Goal: Entertainment & Leisure: Consume media (video, audio)

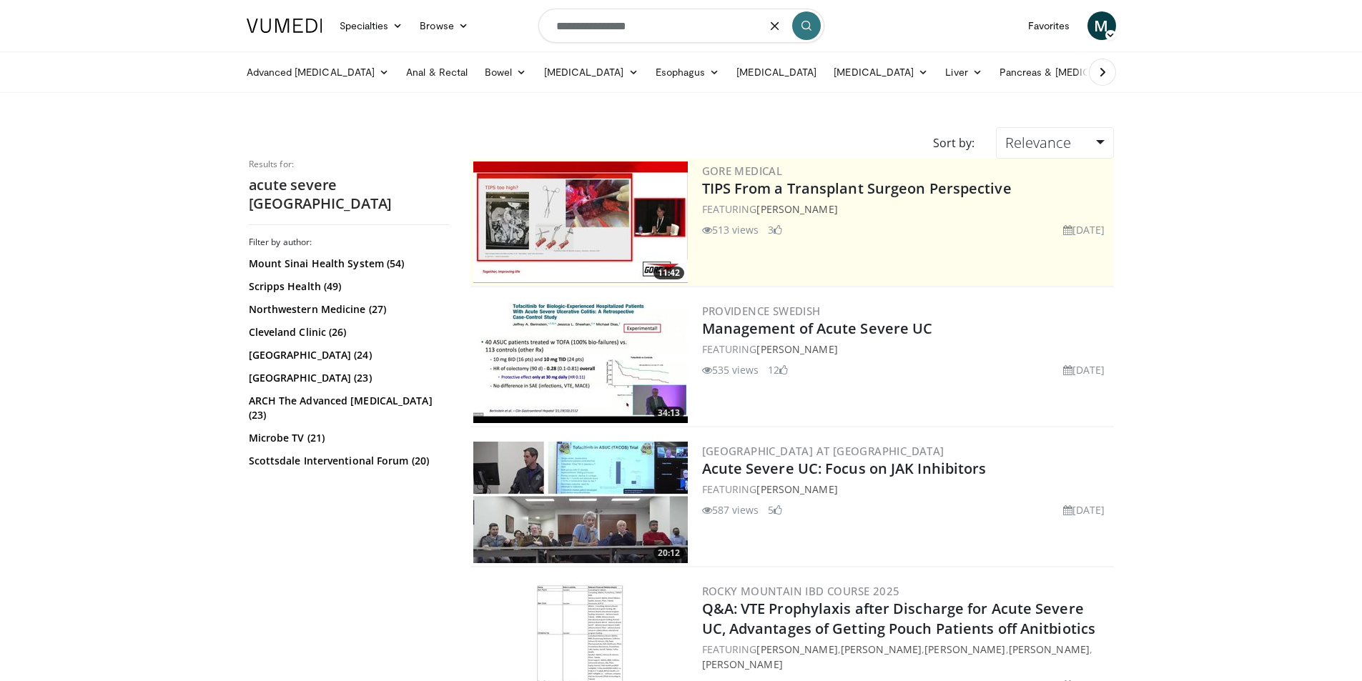
drag, startPoint x: 668, startPoint y: 27, endPoint x: 410, endPoint y: 3, distance: 259.2
click at [410, 3] on nav "Specialties Adult & Family Medicine Allergy, Asthma, Immunology Anesthesiology …" at bounding box center [681, 25] width 886 height 51
type input "**********"
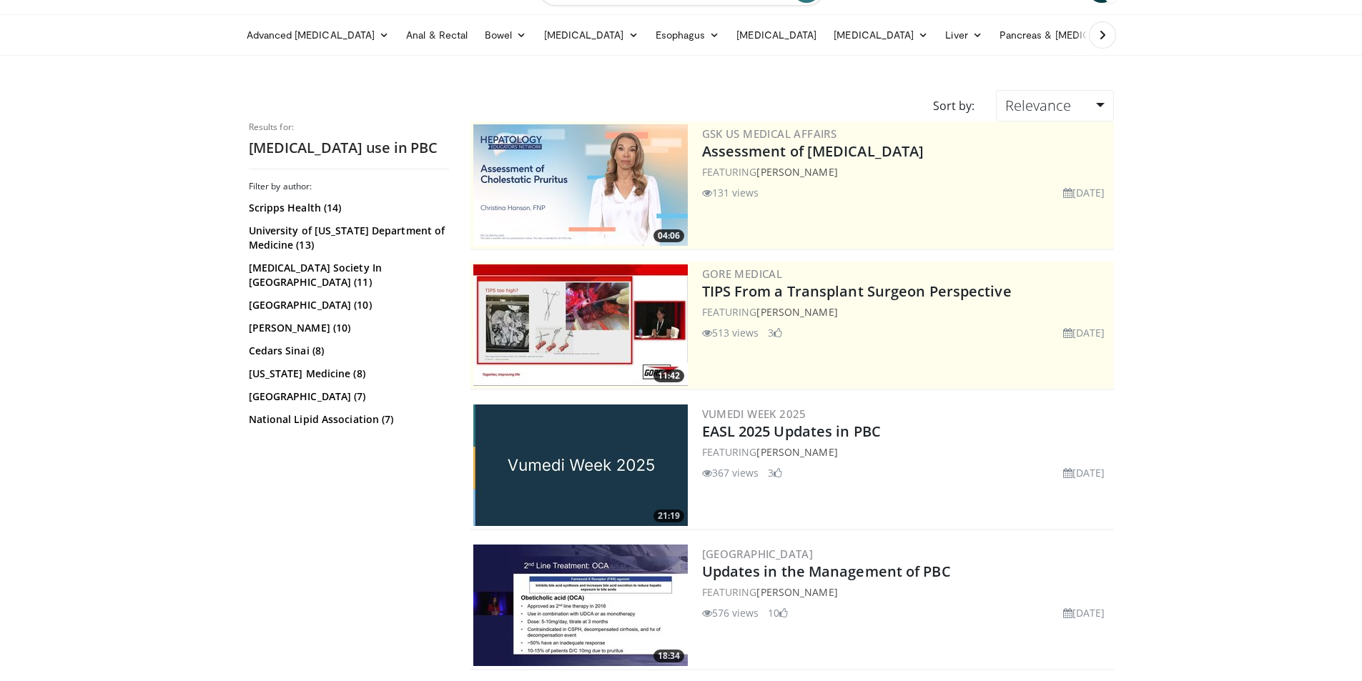
scroll to position [71, 0]
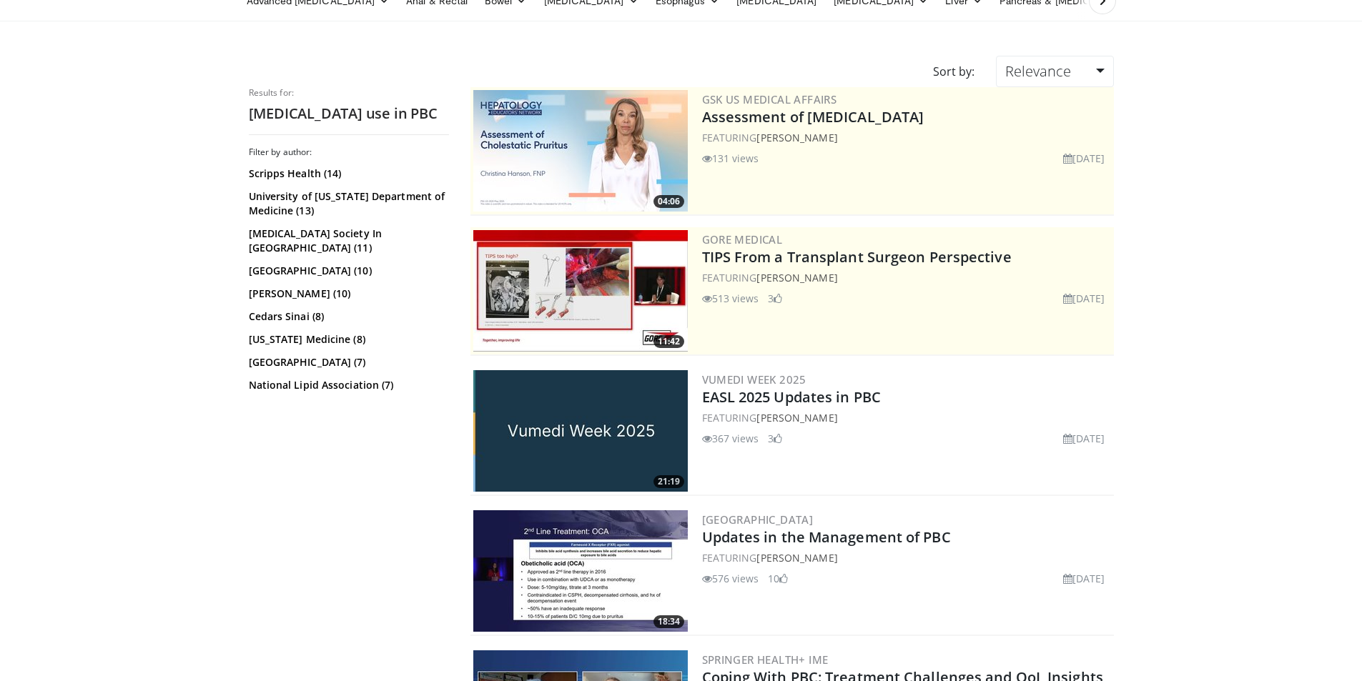
click at [901, 523] on h3 "Rush University Medical Center" at bounding box center [906, 519] width 409 height 13
click at [897, 535] on link "Updates in the Management of PBC" at bounding box center [826, 536] width 249 height 19
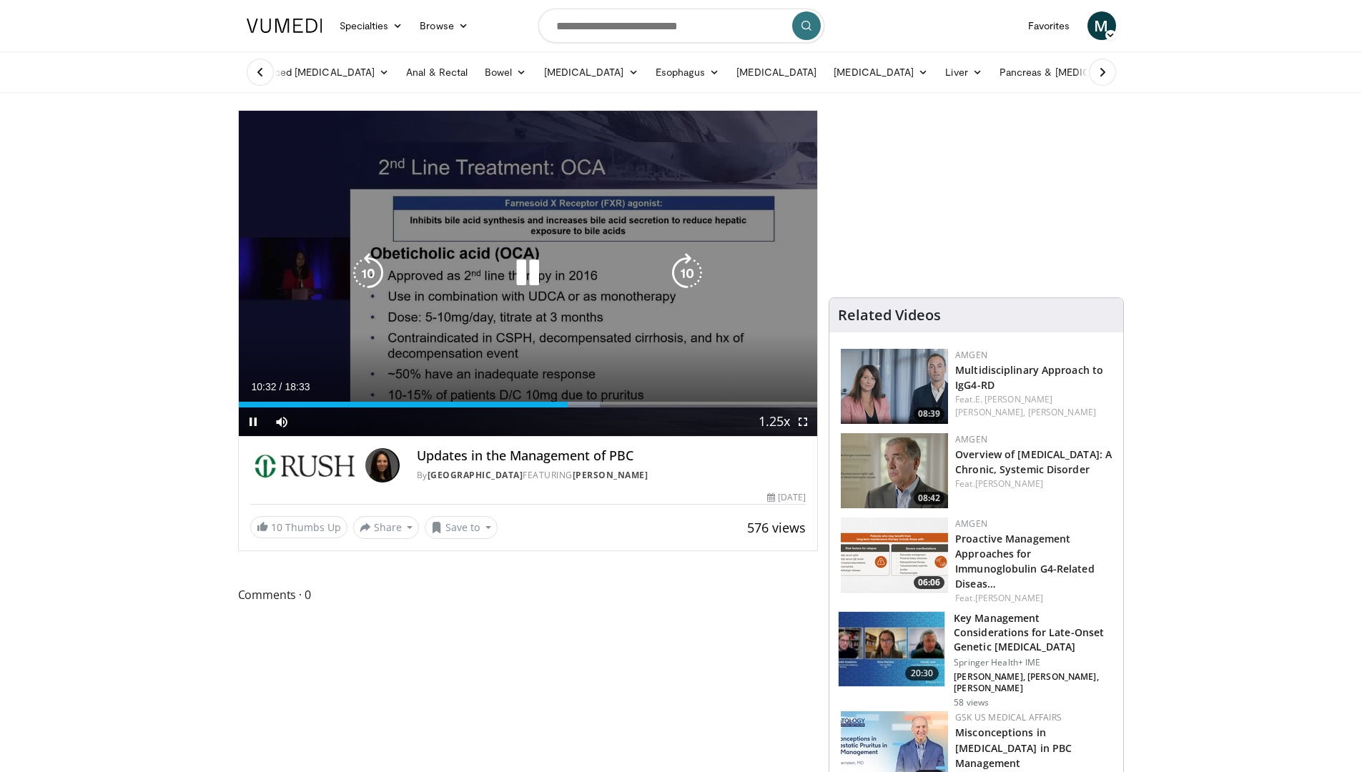
click at [681, 267] on icon "Video Player" at bounding box center [687, 273] width 40 height 40
click at [680, 267] on icon "Video Player" at bounding box center [687, 273] width 40 height 40
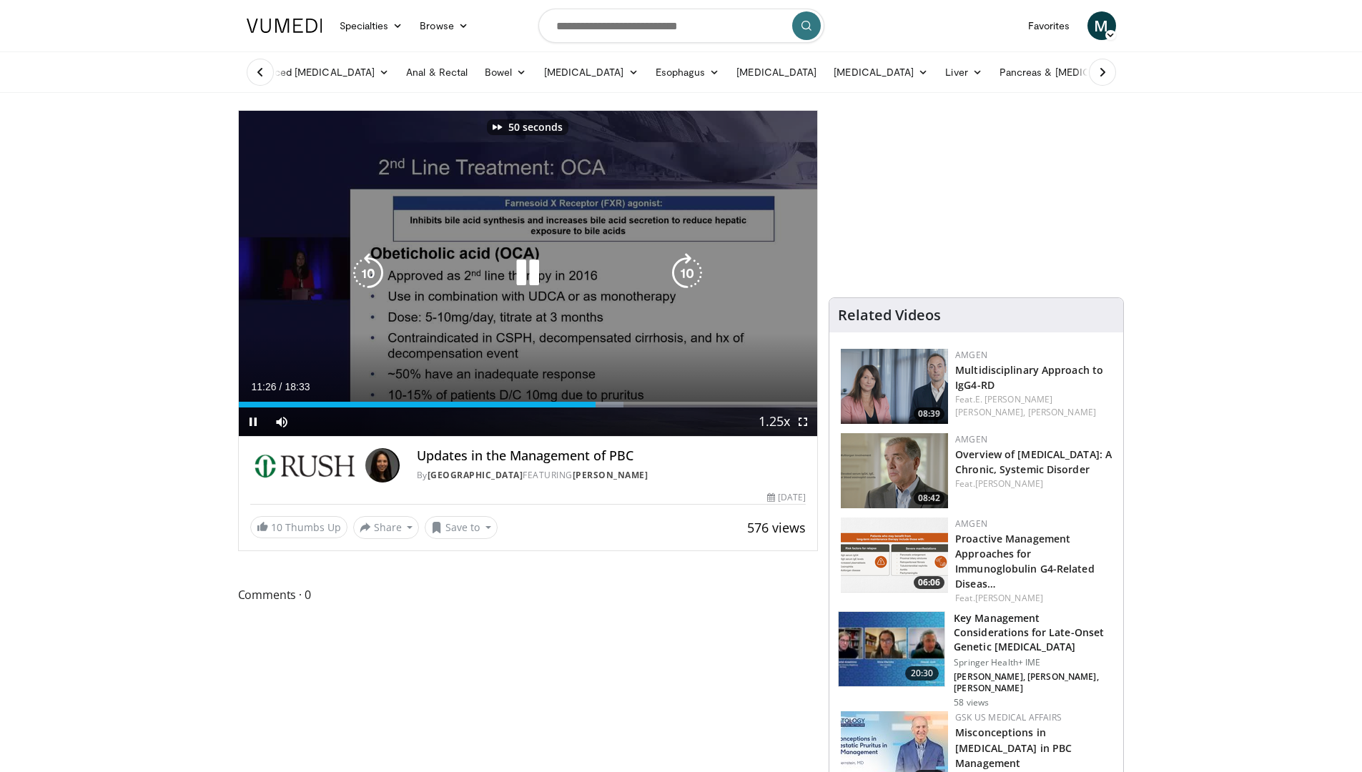
click at [680, 266] on icon "Video Player" at bounding box center [687, 273] width 40 height 40
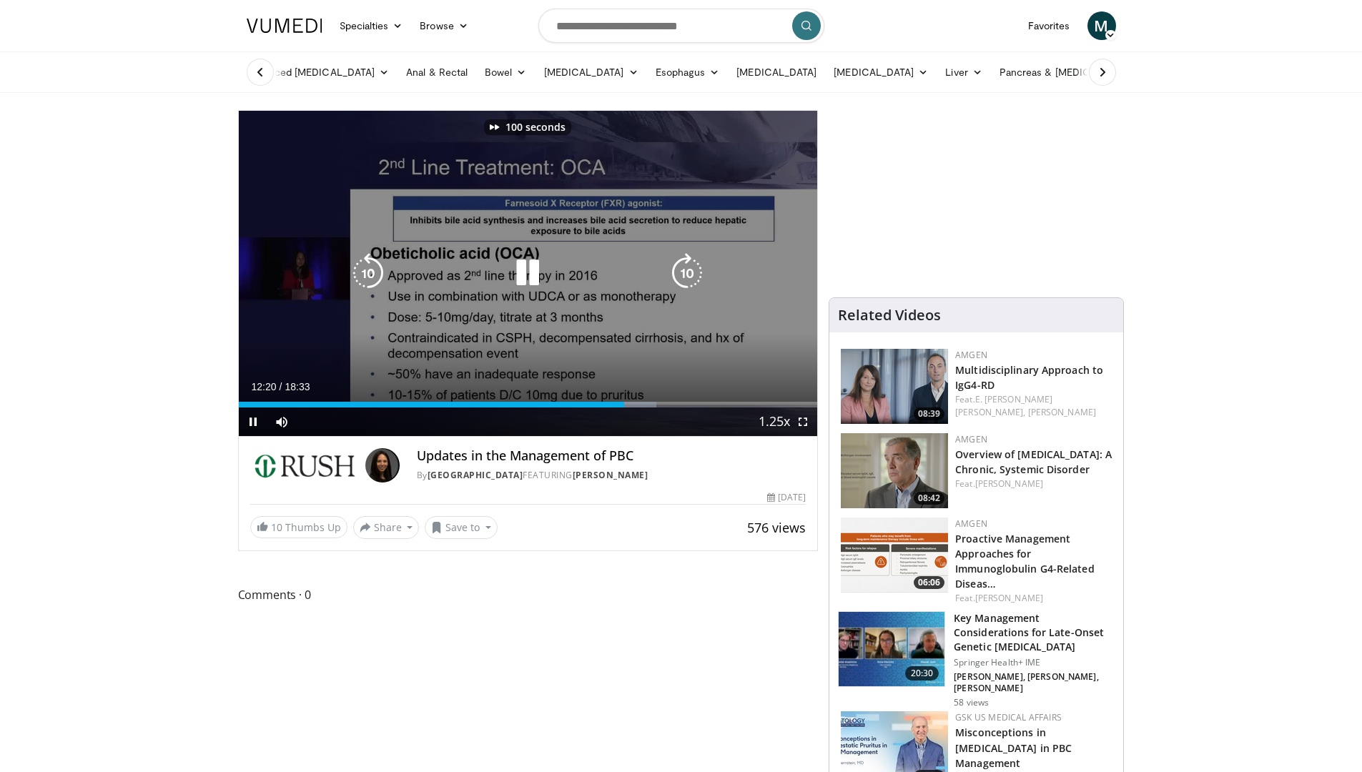
click at [680, 266] on icon "Video Player" at bounding box center [687, 273] width 40 height 40
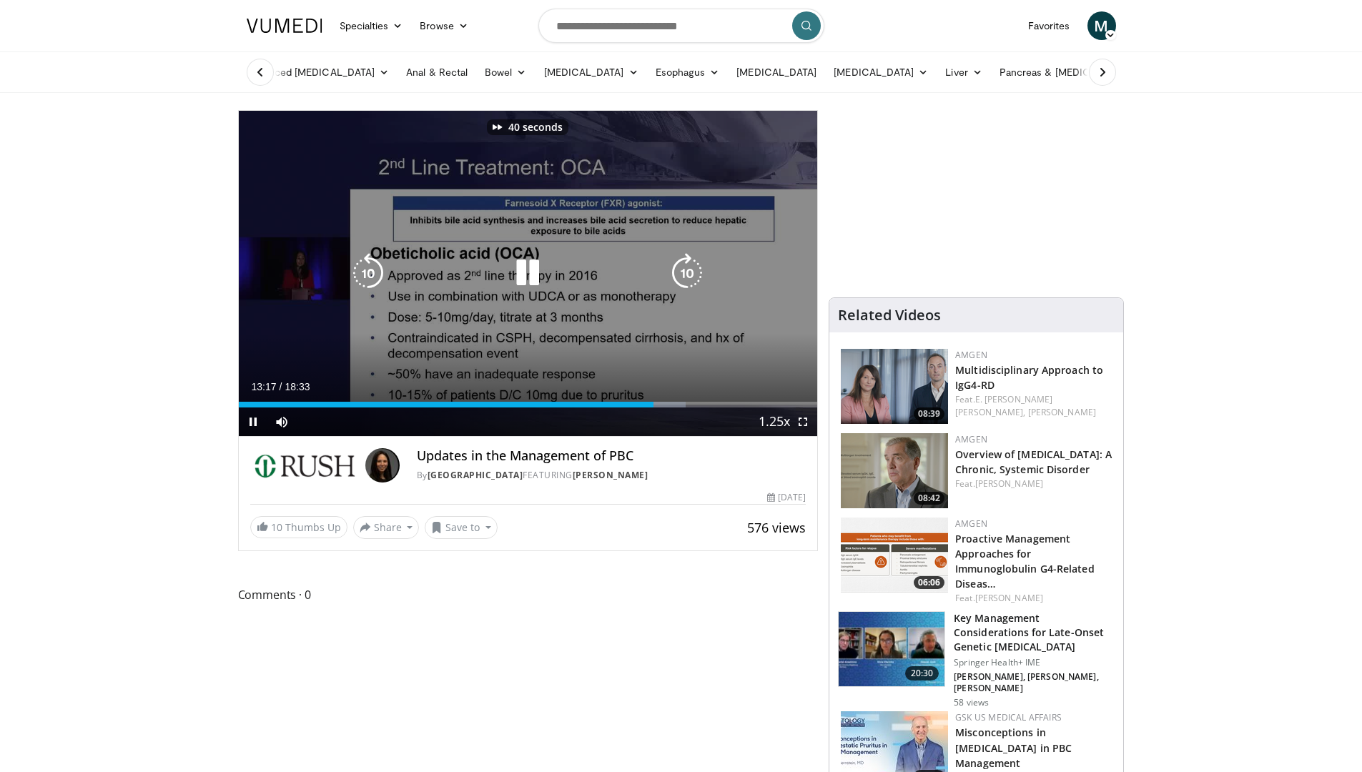
click at [680, 266] on icon "Video Player" at bounding box center [687, 273] width 40 height 40
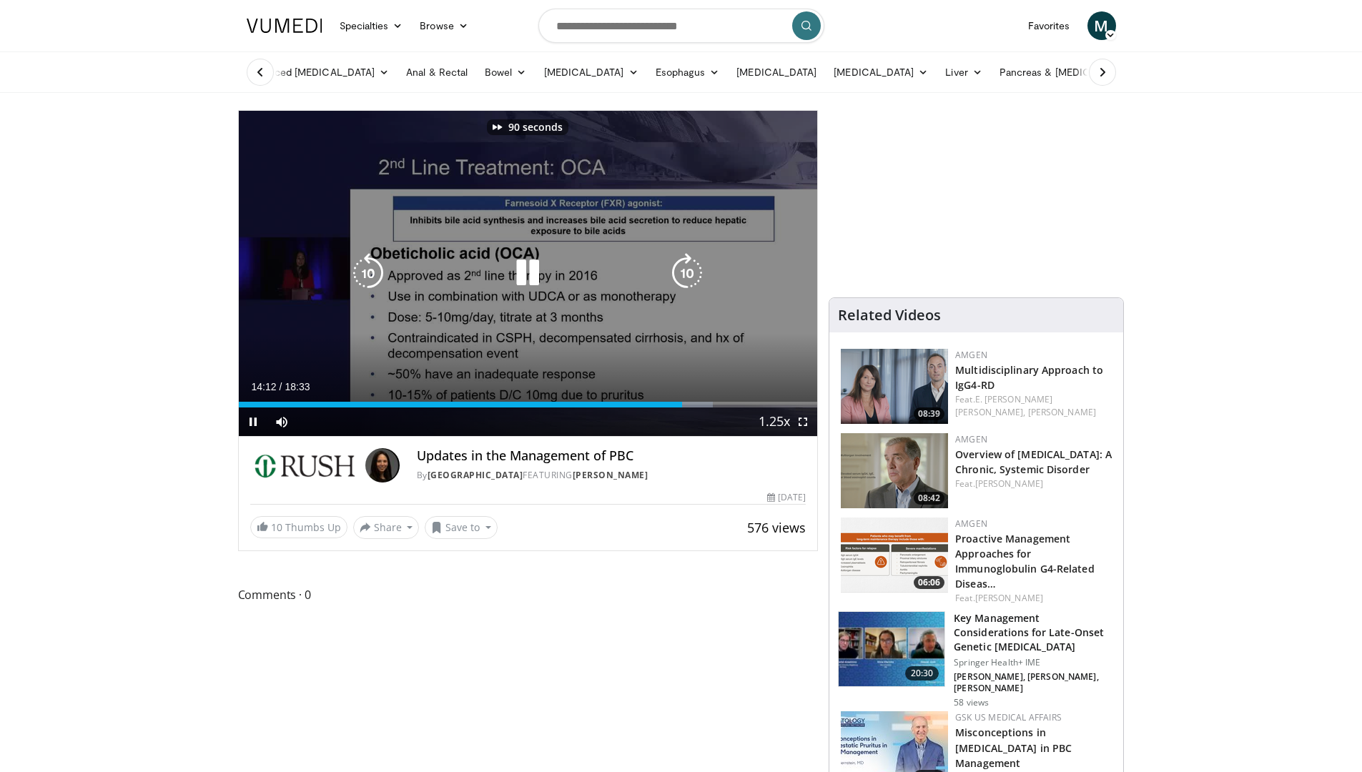
click at [680, 266] on icon "Video Player" at bounding box center [687, 273] width 40 height 40
click at [365, 284] on icon "Video Player" at bounding box center [368, 273] width 40 height 40
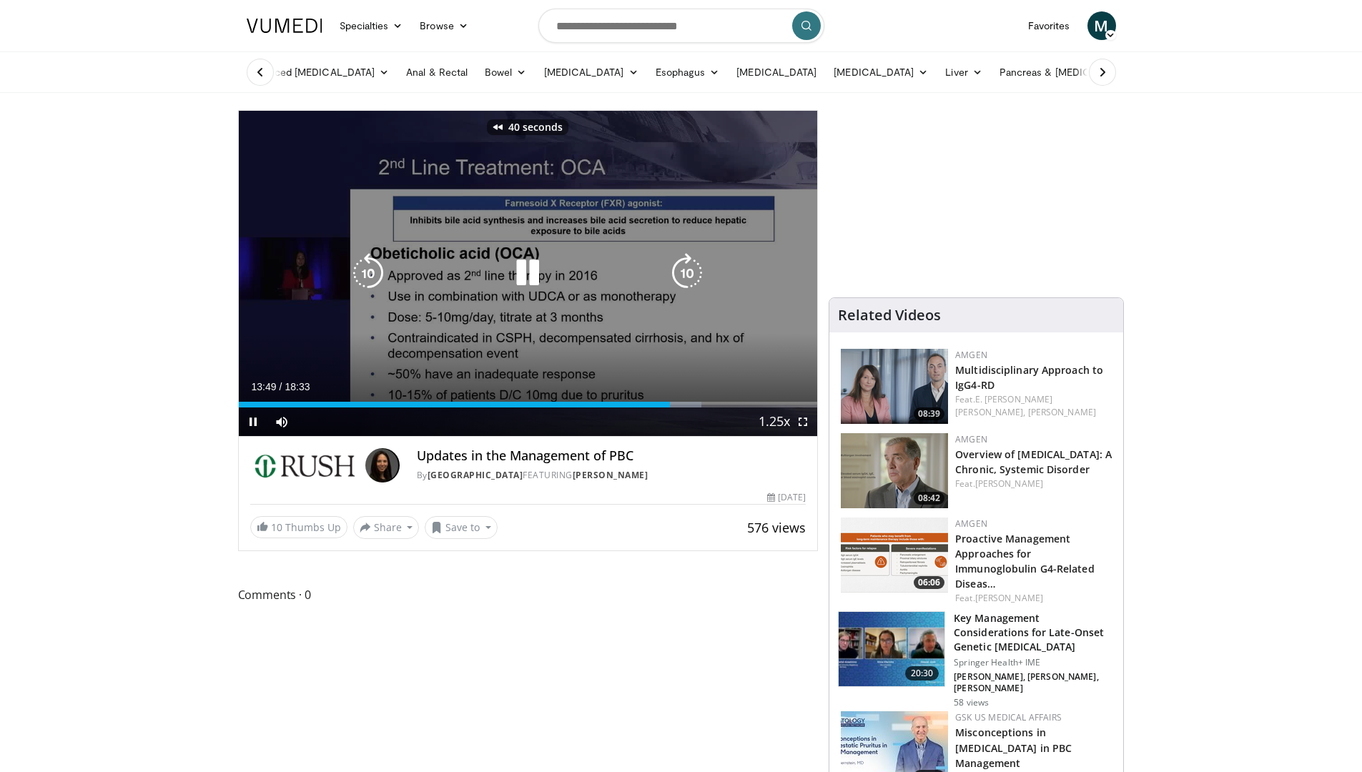
click at [365, 284] on icon "Video Player" at bounding box center [368, 273] width 40 height 40
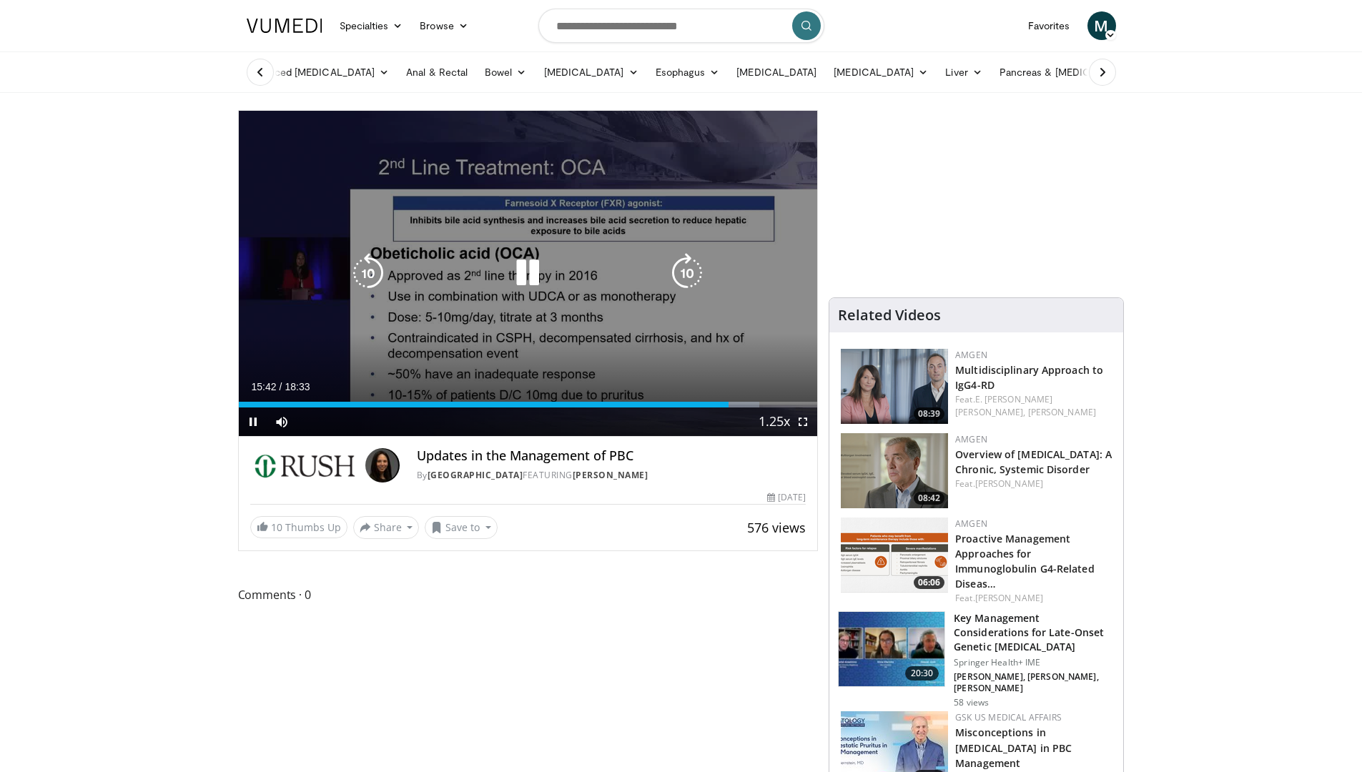
click at [529, 264] on icon "Video Player" at bounding box center [527, 273] width 40 height 40
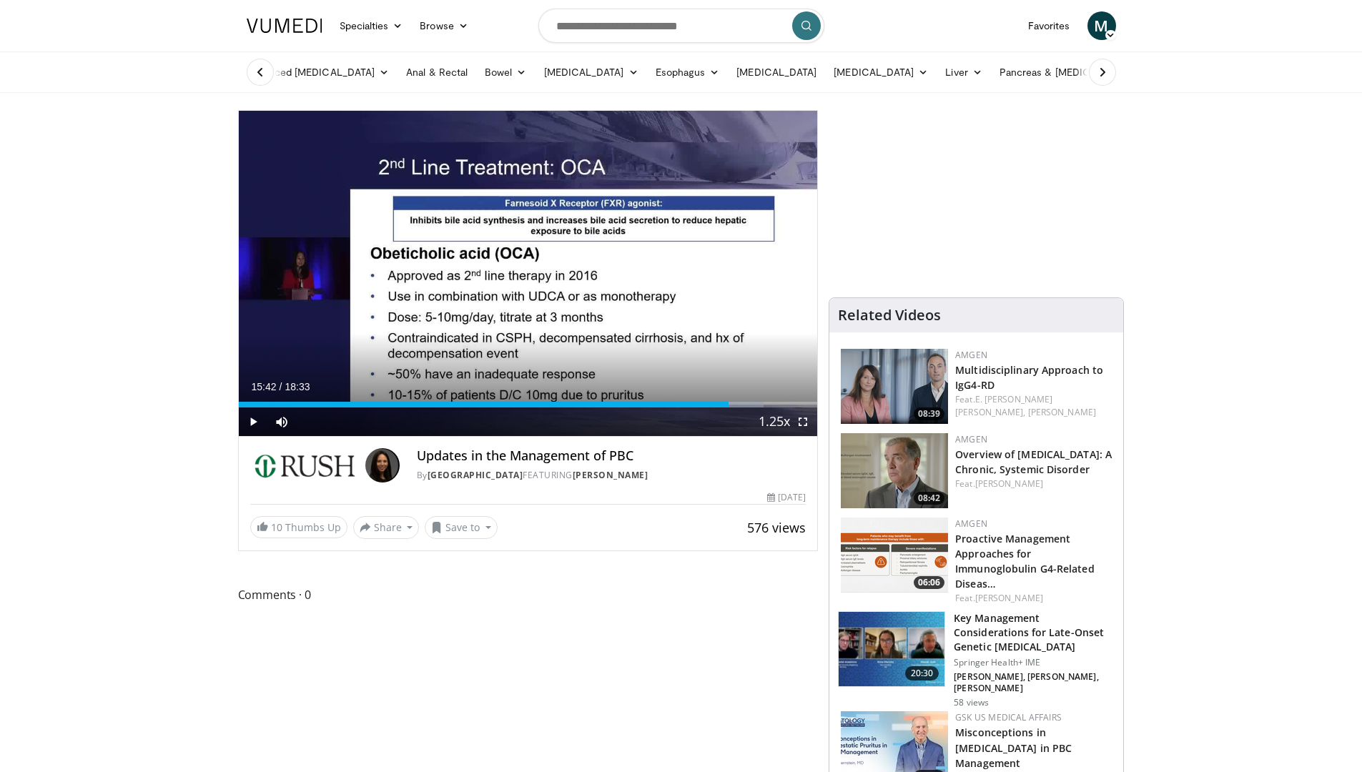
click at [253, 72] on icon at bounding box center [260, 72] width 14 height 14
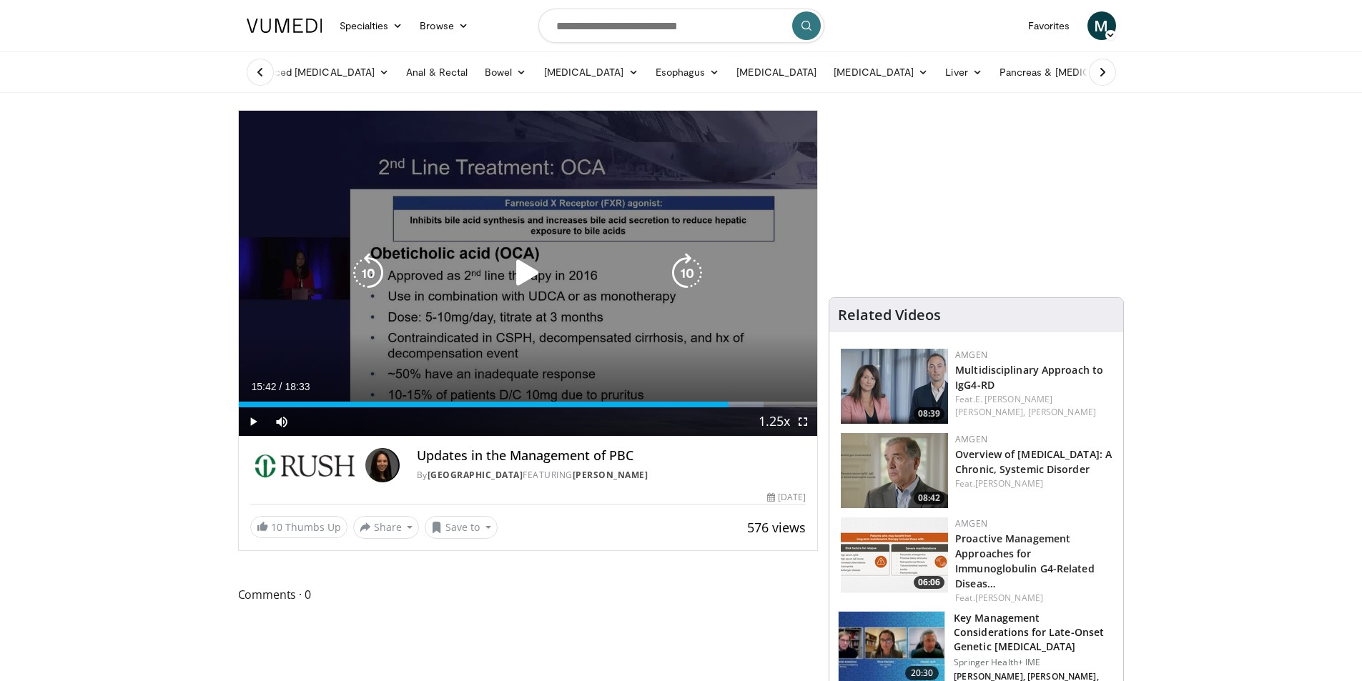
click at [518, 257] on icon "Video Player" at bounding box center [527, 273] width 40 height 40
click at [517, 269] on icon "Video Player" at bounding box center [527, 273] width 40 height 40
click at [516, 276] on icon "Video Player" at bounding box center [527, 273] width 40 height 40
click at [688, 273] on icon "Video Player" at bounding box center [687, 273] width 40 height 40
click at [690, 267] on icon "Video Player" at bounding box center [687, 273] width 40 height 40
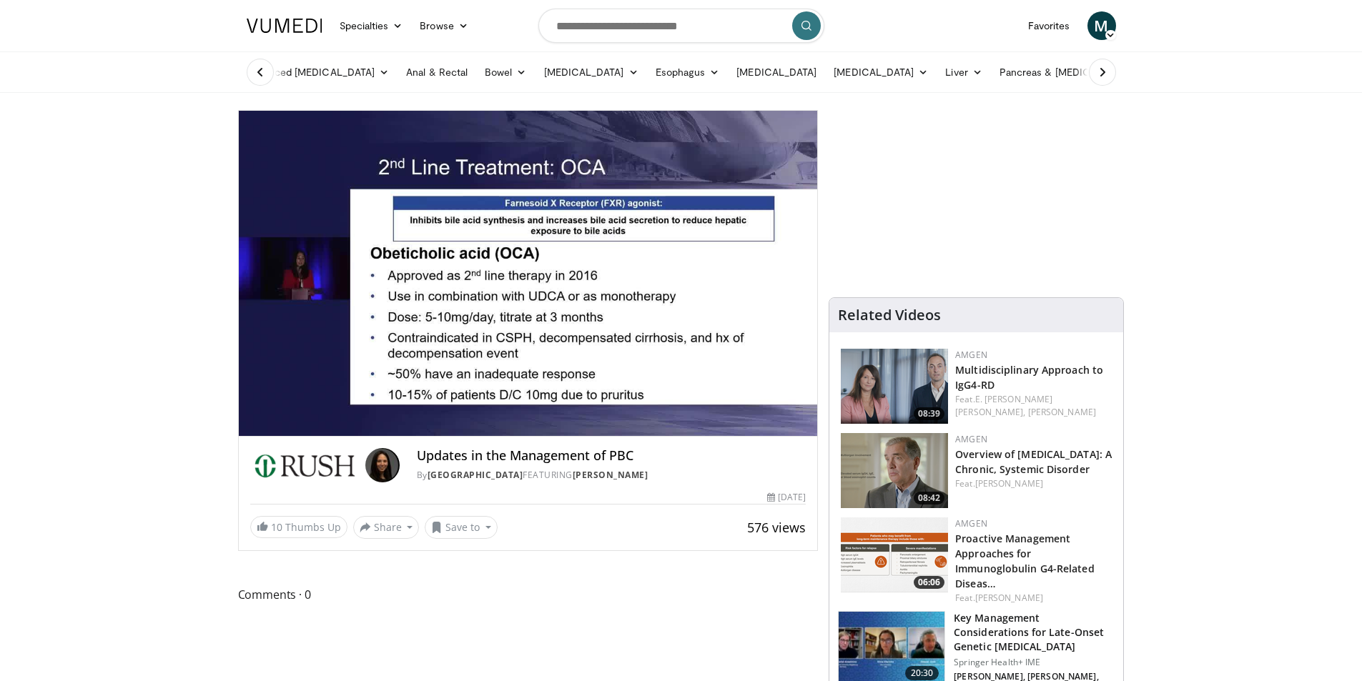
click at [690, 267] on div "10 seconds Tap to unmute" at bounding box center [528, 273] width 579 height 325
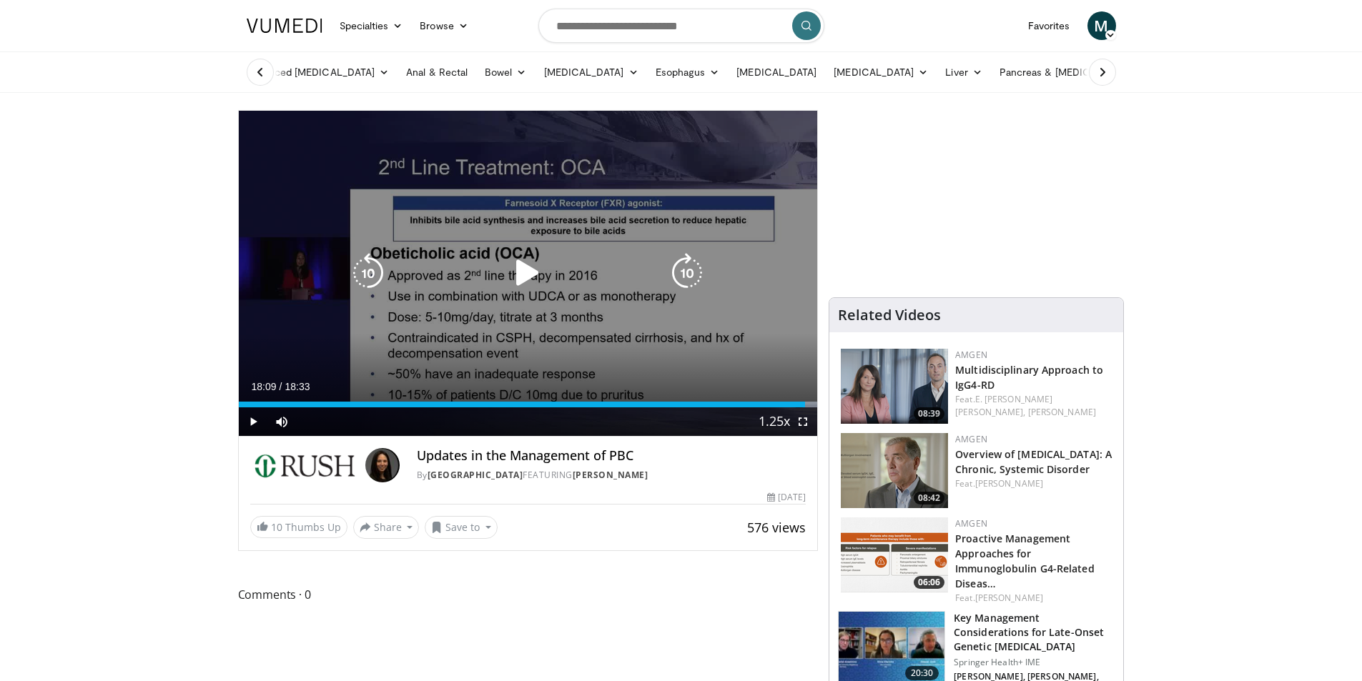
click at [683, 270] on icon "Video Player" at bounding box center [687, 273] width 40 height 40
